Goal: Find specific page/section: Find specific page/section

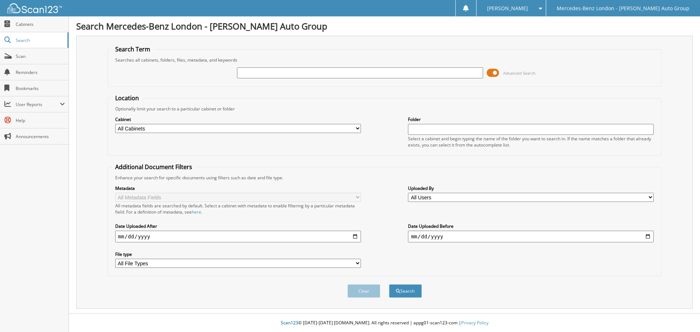
click at [259, 69] on input "text" at bounding box center [360, 72] width 246 height 11
type input "137654"
click at [389, 284] on button "Search" at bounding box center [405, 290] width 33 height 13
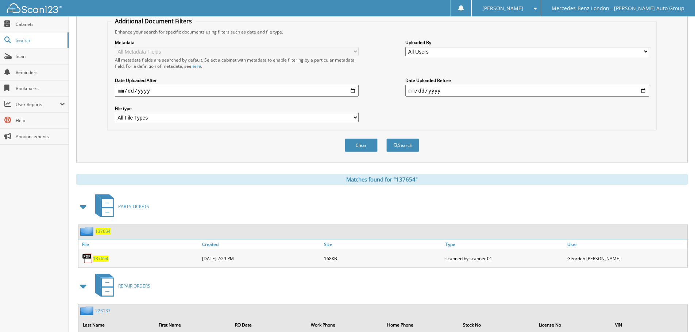
scroll to position [182, 0]
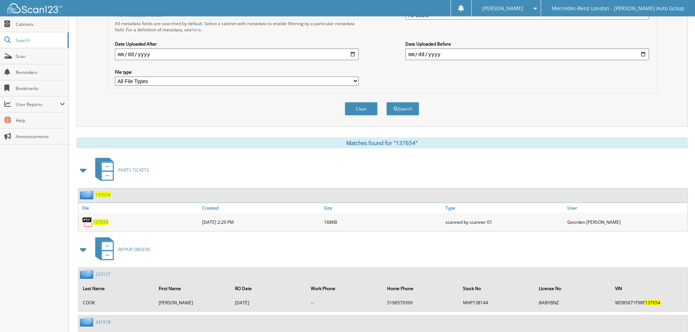
click at [99, 221] on span "137654" at bounding box center [100, 222] width 15 height 6
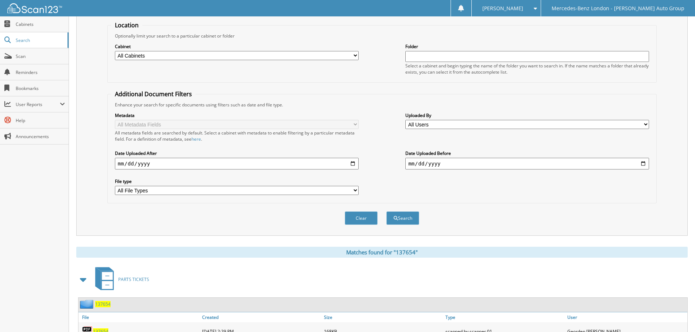
scroll to position [0, 0]
